Goal: Task Accomplishment & Management: Use online tool/utility

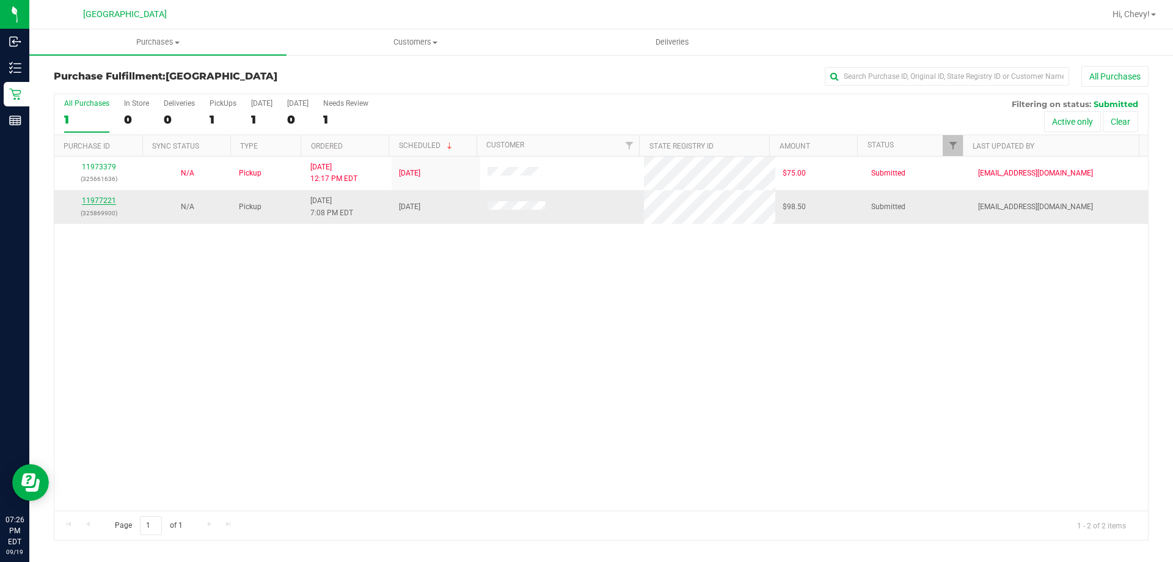
click at [94, 203] on link "11977221" at bounding box center [99, 200] width 34 height 9
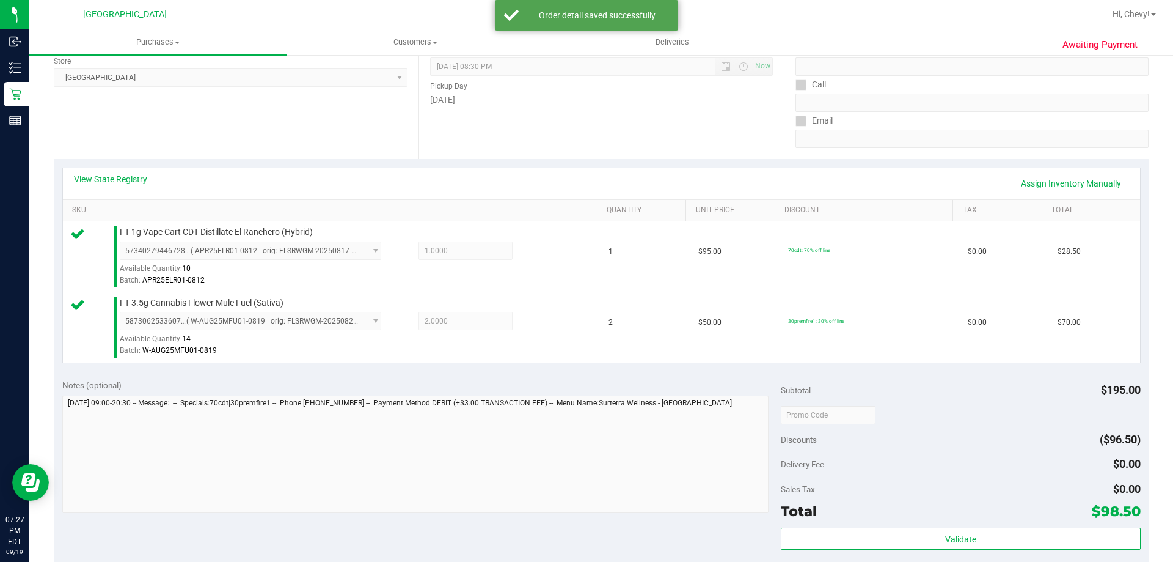
scroll to position [244, 0]
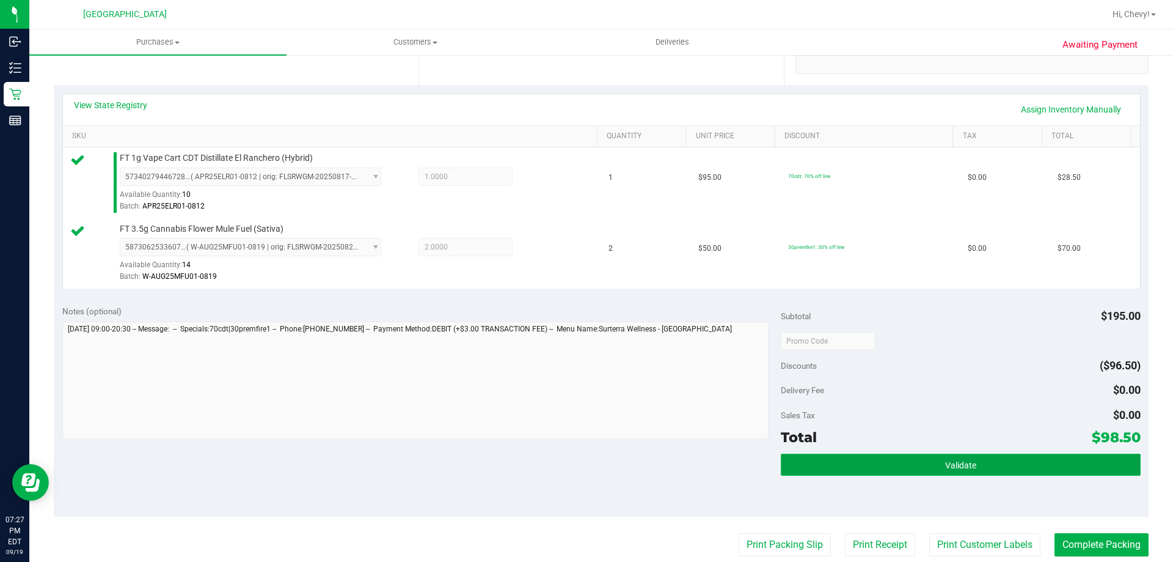
click at [975, 464] on button "Validate" at bounding box center [960, 464] width 359 height 22
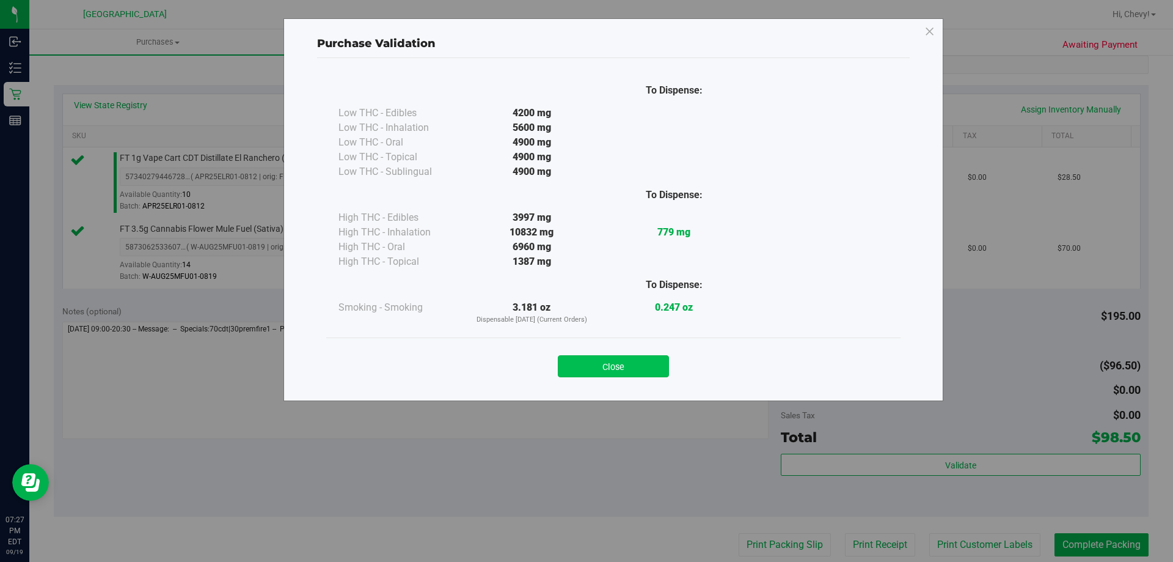
click at [635, 368] on button "Close" at bounding box center [613, 366] width 111 height 22
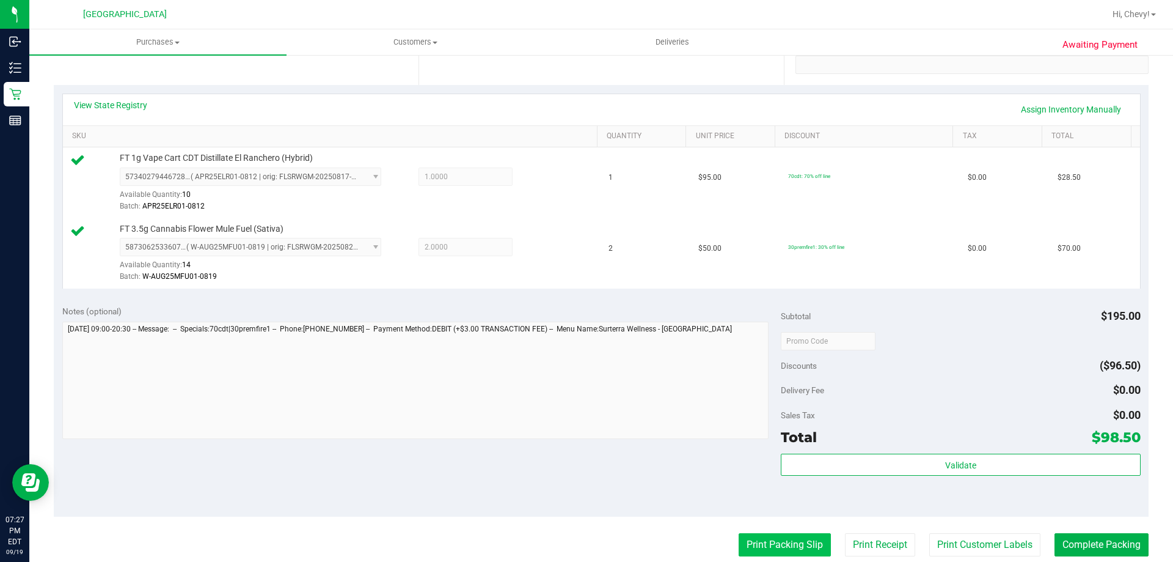
click at [774, 552] on button "Print Packing Slip" at bounding box center [785, 544] width 92 height 23
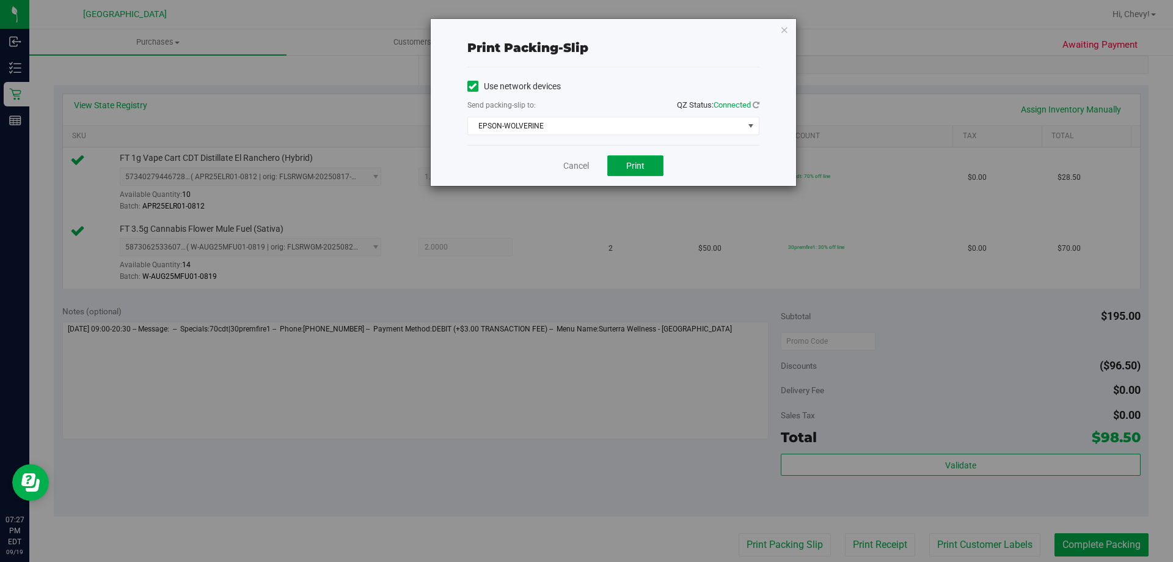
click at [636, 158] on button "Print" at bounding box center [635, 165] width 56 height 21
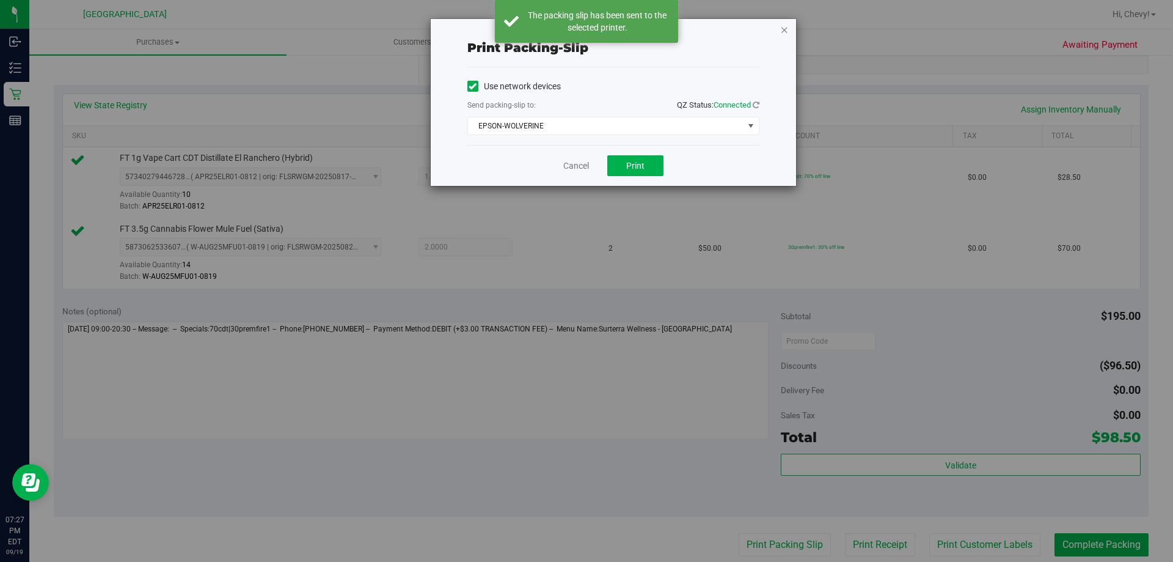
click at [786, 27] on icon "button" at bounding box center [784, 29] width 9 height 15
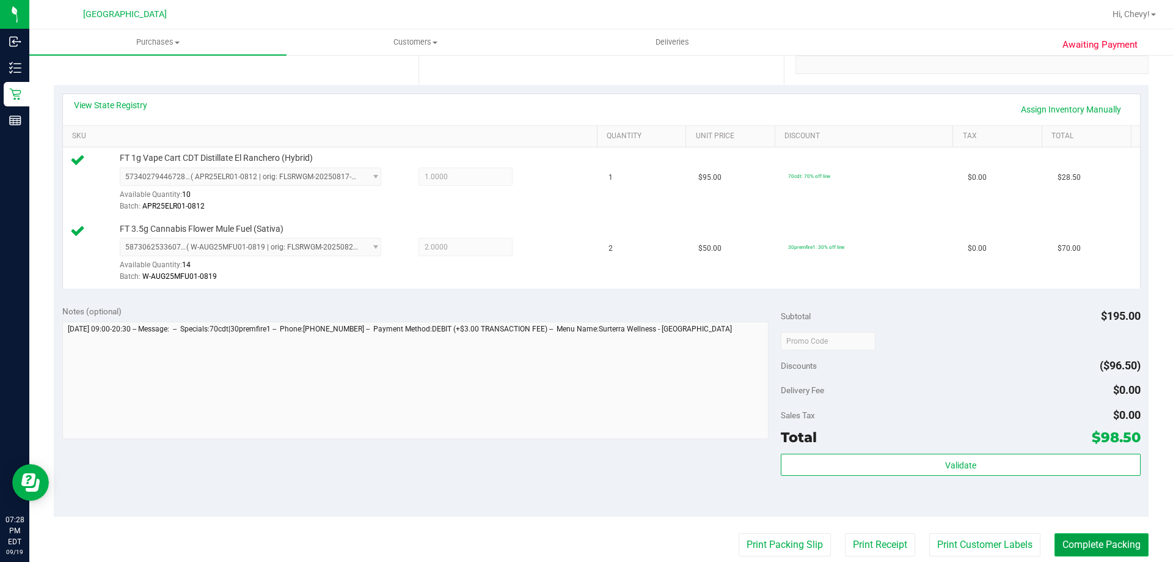
click at [1122, 541] on button "Complete Packing" at bounding box center [1102, 544] width 94 height 23
